Goal: Task Accomplishment & Management: Manage account settings

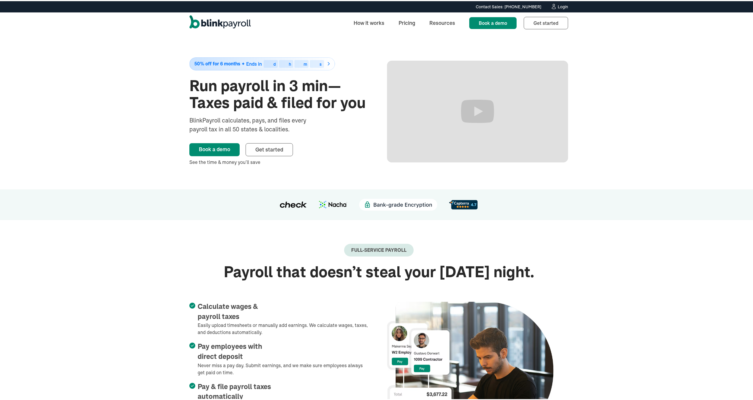
drag, startPoint x: 606, startPoint y: 43, endPoint x: 548, endPoint y: 1, distance: 71.4
click at [277, 41] on div "50% off for 6 months Ends in 00 d 00 h 00 m 00 s Run payroll in 3 min—Taxes pai…" at bounding box center [379, 111] width 758 height 156
click at [277, 5] on icon at bounding box center [554, 5] width 6 height 6
click at [160, 49] on div "50% off for 6 months Ends in 00 d 00 h 00 m 00 s Run payroll in 3 min—Taxes pai…" at bounding box center [379, 111] width 758 height 156
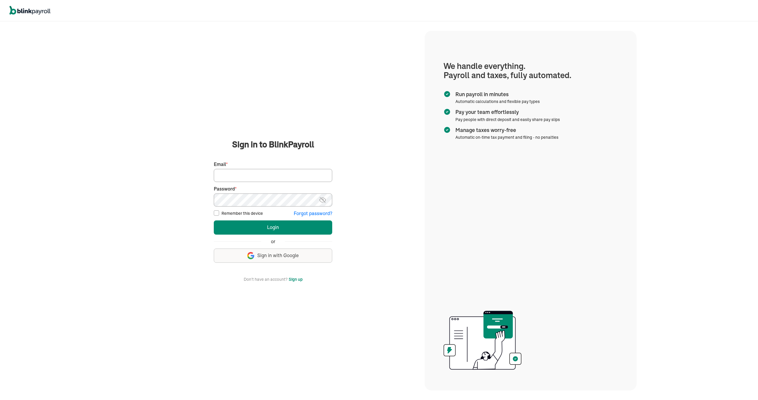
drag, startPoint x: 131, startPoint y: 182, endPoint x: 197, endPoint y: 191, distance: 66.9
click at [131, 182] on main "Sign in to BlinkPayroll Sign in 30-day free trial Sign up now, get 20% off for …" at bounding box center [272, 211] width 289 height 144
click at [260, 179] on input "Email *" at bounding box center [273, 175] width 118 height 13
type input "jeremiah@lithemovingservices.com"
click at [162, 208] on main "Sign in to BlinkPayroll Sign in 30-day free trial Sign up now, get 20% off for …" at bounding box center [272, 211] width 289 height 144
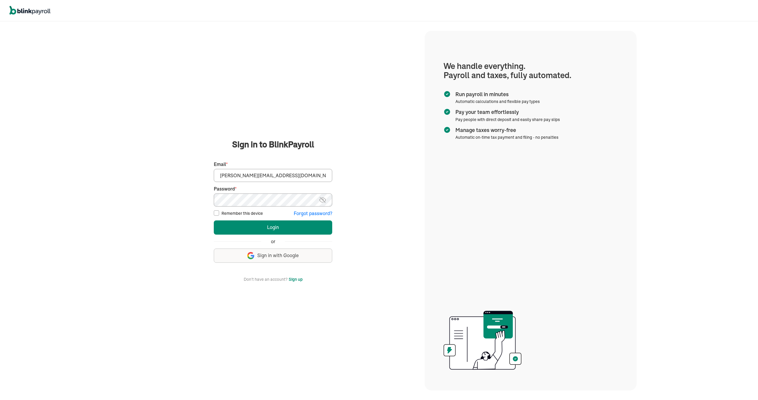
click at [263, 251] on button "Sign up with Google Sign in with Google" at bounding box center [273, 256] width 118 height 14
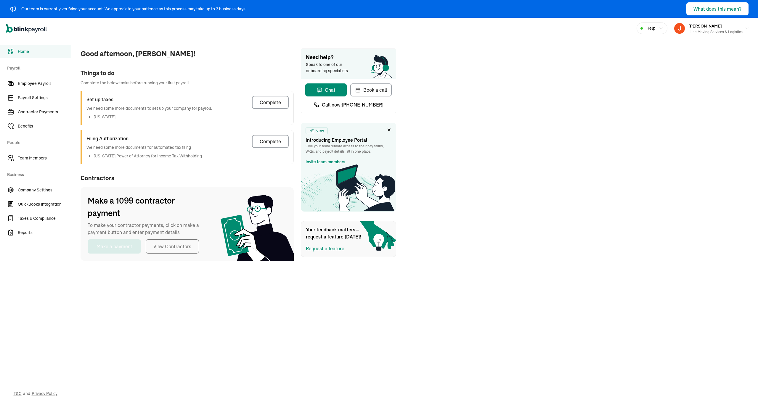
drag, startPoint x: 551, startPoint y: 160, endPoint x: 212, endPoint y: 182, distance: 339.4
click at [551, 160] on div "Good afternoon, [PERSON_NAME]! Things to do Complete the below tasks before run…" at bounding box center [414, 154] width 687 height 231
click at [213, 182] on span "Contractors" at bounding box center [187, 178] width 213 height 9
click at [121, 181] on span "Contractors" at bounding box center [187, 178] width 213 height 9
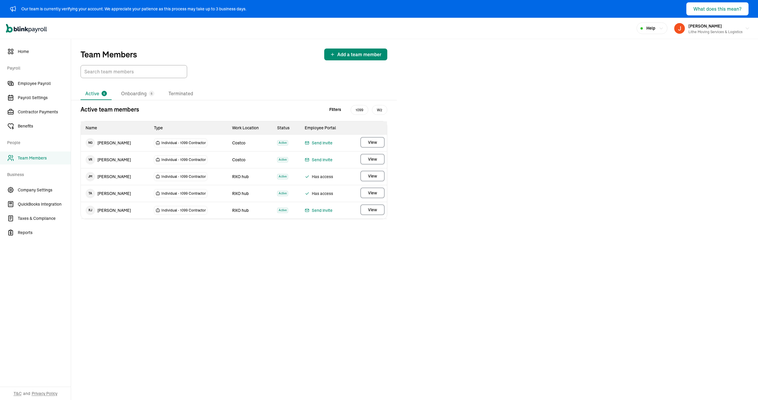
click at [175, 242] on div "Active 5 Onboarding 5 Terminated Active team members Filters 1099 W2 Name Type …" at bounding box center [234, 222] width 326 height 268
click at [149, 192] on td "T A [PERSON_NAME]" at bounding box center [115, 193] width 68 height 17
click at [345, 215] on td "Send invite" at bounding box center [325, 210] width 51 height 17
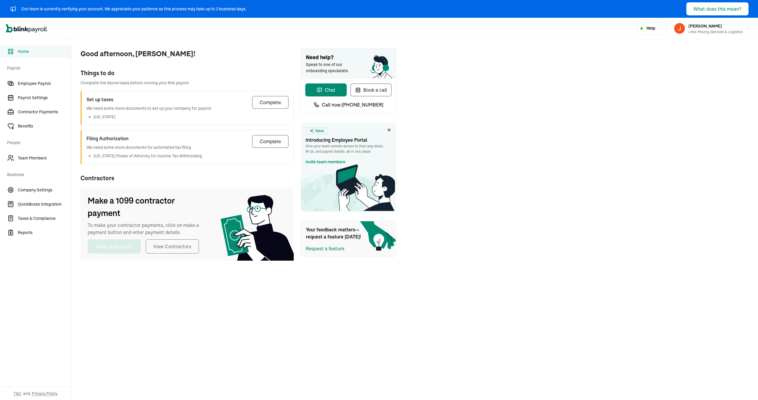
drag, startPoint x: 551, startPoint y: 160, endPoint x: 212, endPoint y: 182, distance: 339.4
click at [551, 160] on div "Good afternoon, [PERSON_NAME]! Things to do Complete the below tasks before run…" at bounding box center [414, 154] width 687 height 231
click at [213, 182] on span "Contractors" at bounding box center [187, 178] width 213 height 9
click at [121, 181] on span "Contractors" at bounding box center [187, 178] width 213 height 9
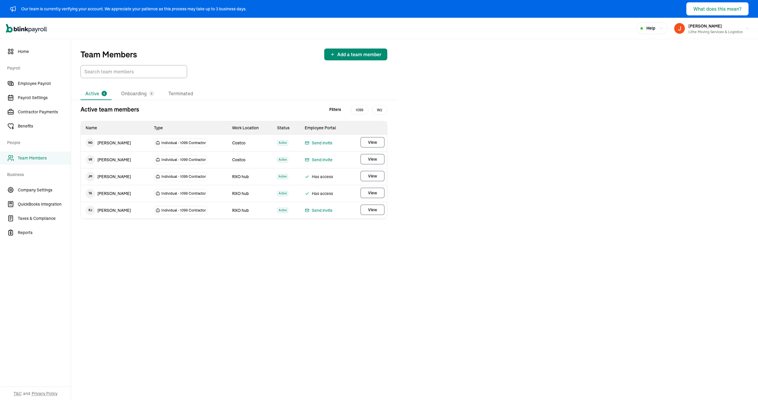
click at [175, 242] on div "Active 5 Onboarding 5 Terminated Active team members Filters 1099 W2 Name Type …" at bounding box center [234, 222] width 326 height 268
click at [149, 192] on td "T A [PERSON_NAME]" at bounding box center [115, 193] width 68 height 17
click at [345, 215] on td "Send invite" at bounding box center [325, 210] width 51 height 17
